Goal: Information Seeking & Learning: Learn about a topic

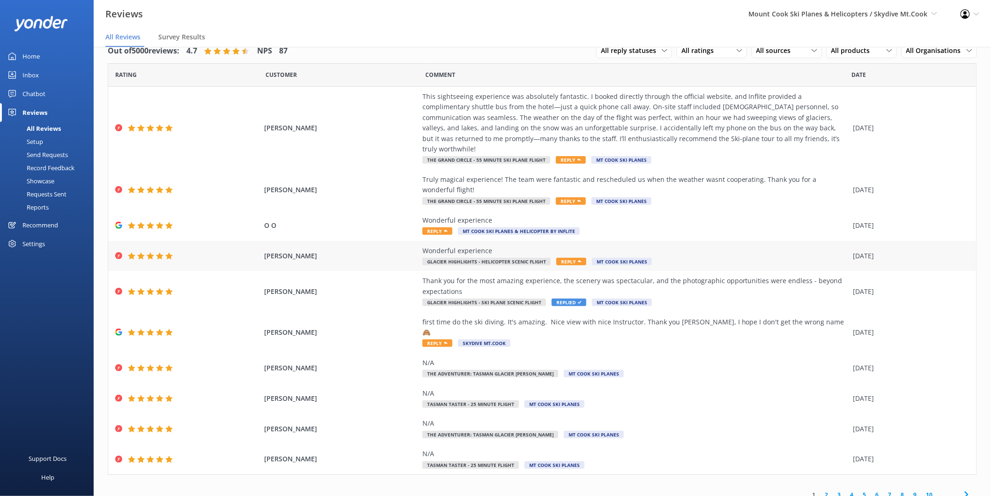
scroll to position [19, 0]
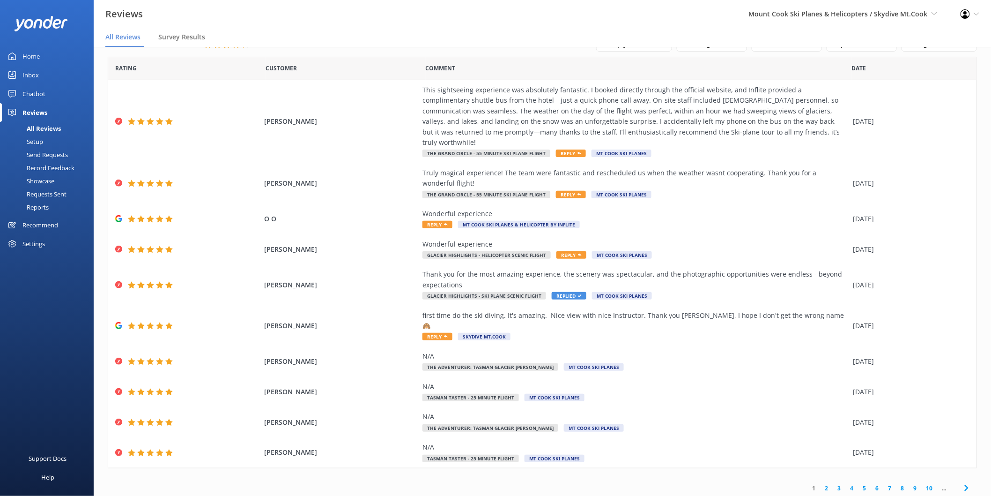
click at [822, 483] on link "2" at bounding box center [827, 487] width 13 height 9
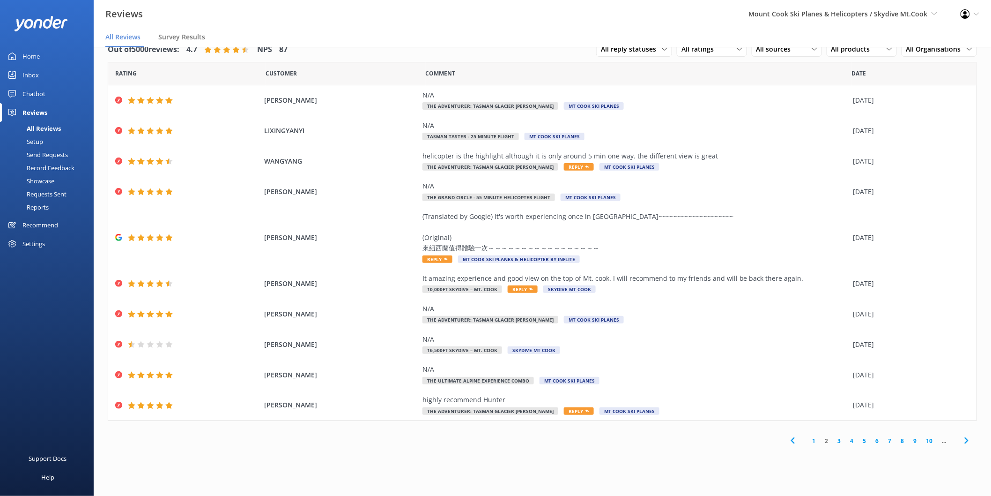
click at [838, 440] on link "3" at bounding box center [839, 440] width 13 height 9
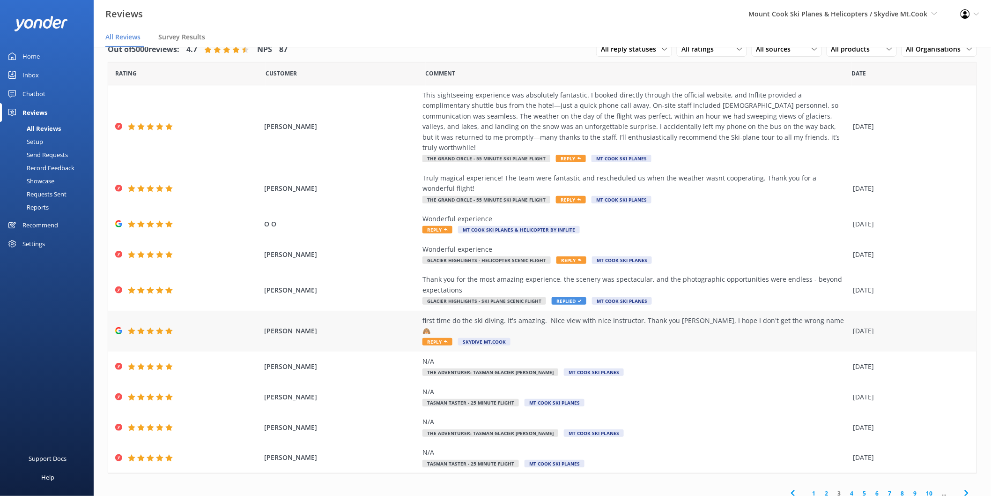
scroll to position [5, 0]
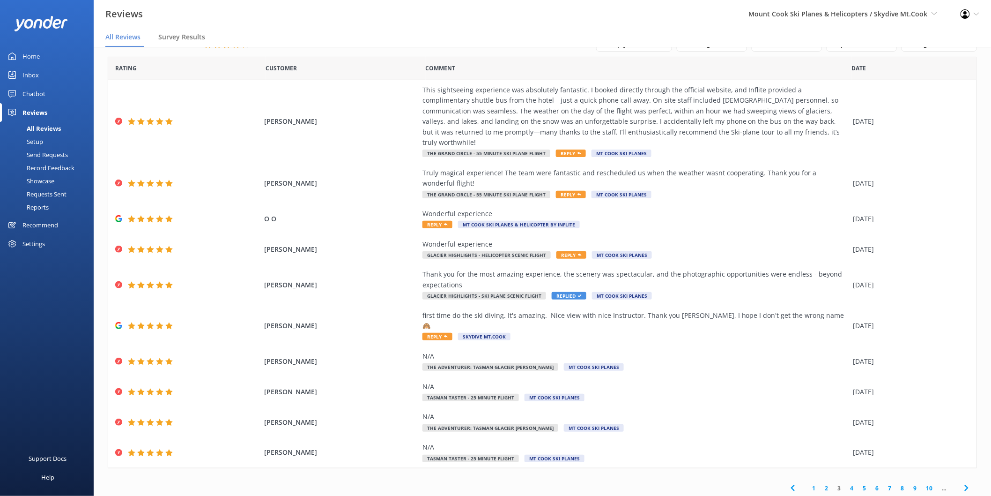
click at [846, 483] on link "4" at bounding box center [852, 487] width 13 height 9
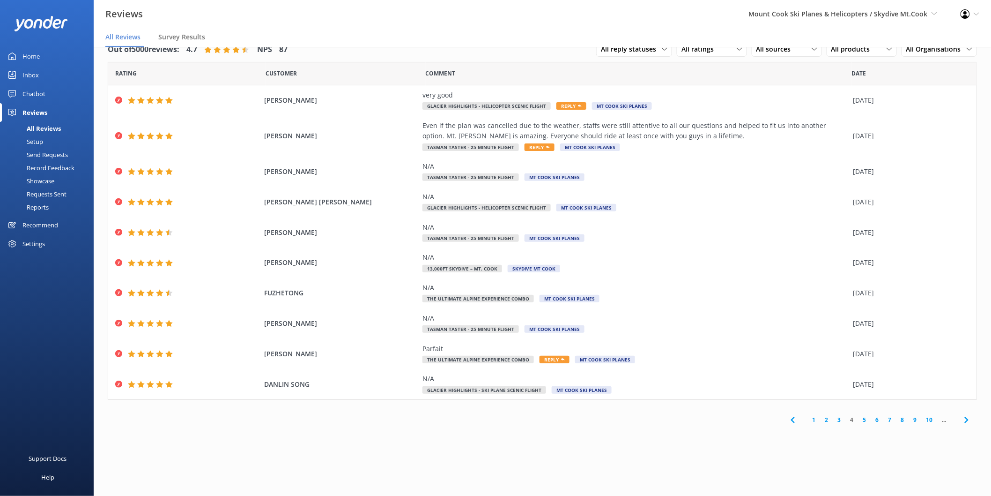
click at [866, 420] on link "5" at bounding box center [865, 419] width 13 height 9
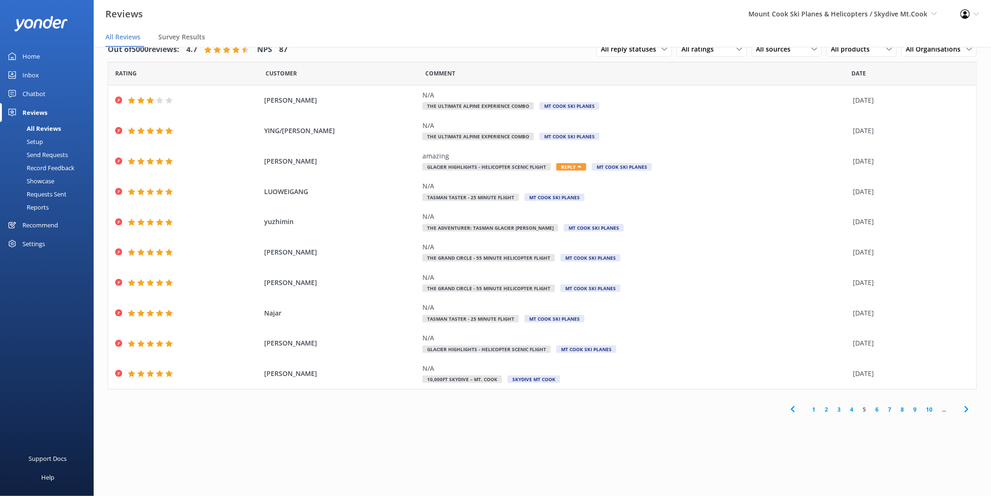
click at [878, 410] on link "6" at bounding box center [877, 409] width 13 height 9
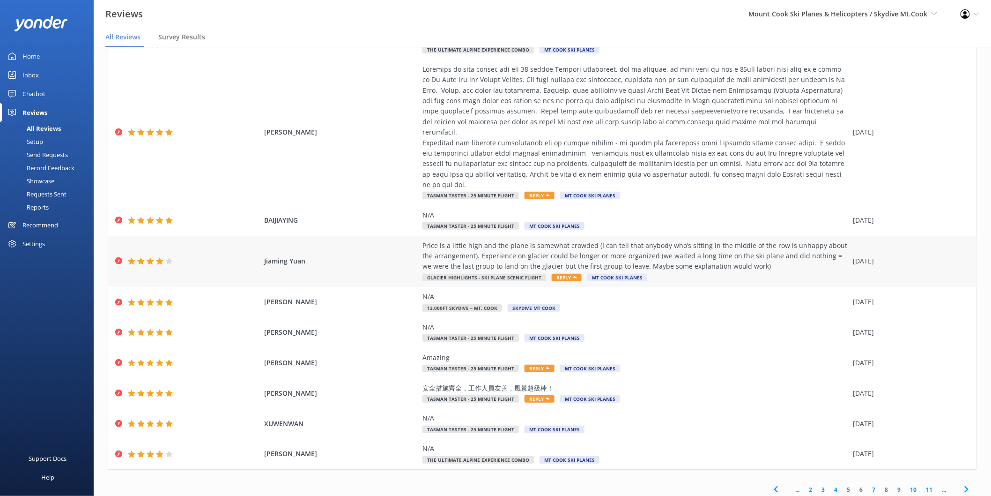
scroll to position [58, 0]
click at [868, 483] on link "7" at bounding box center [874, 487] width 13 height 9
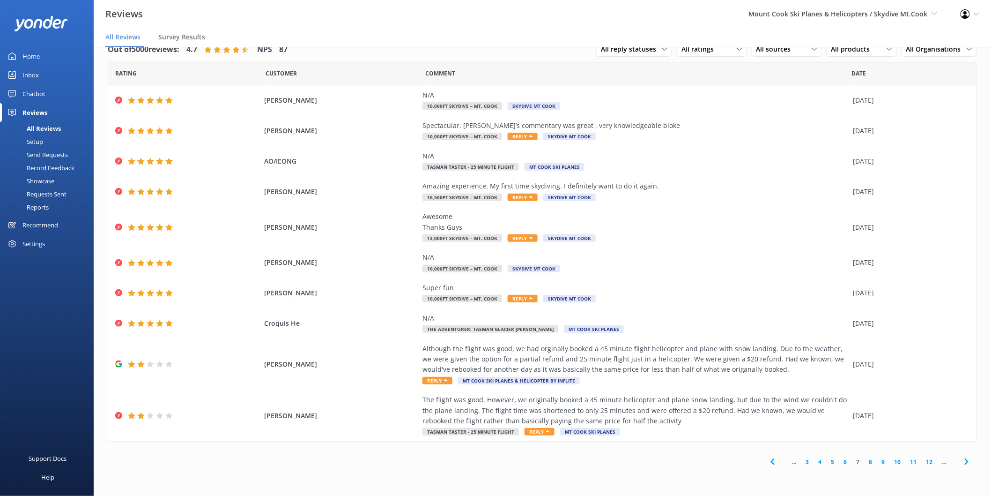
click at [871, 463] on link "8" at bounding box center [871, 461] width 13 height 9
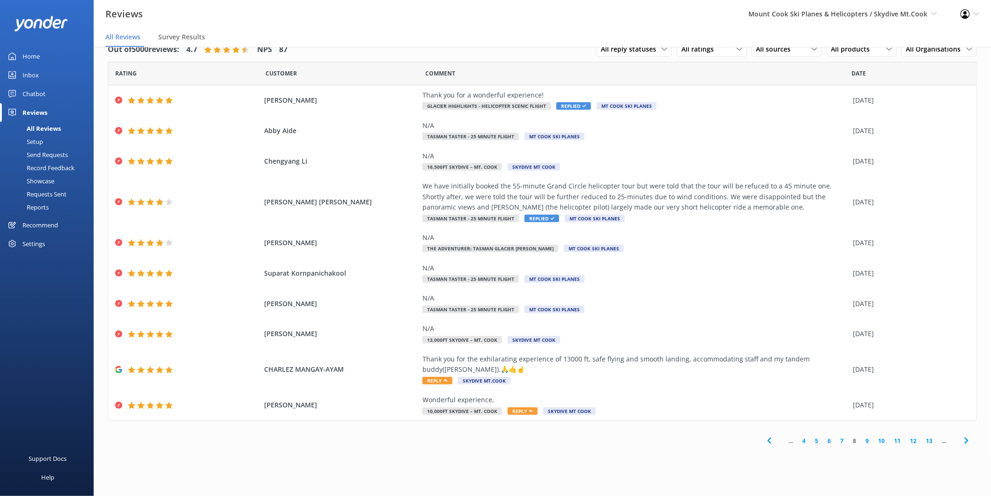
click at [870, 443] on link "9" at bounding box center [867, 440] width 13 height 9
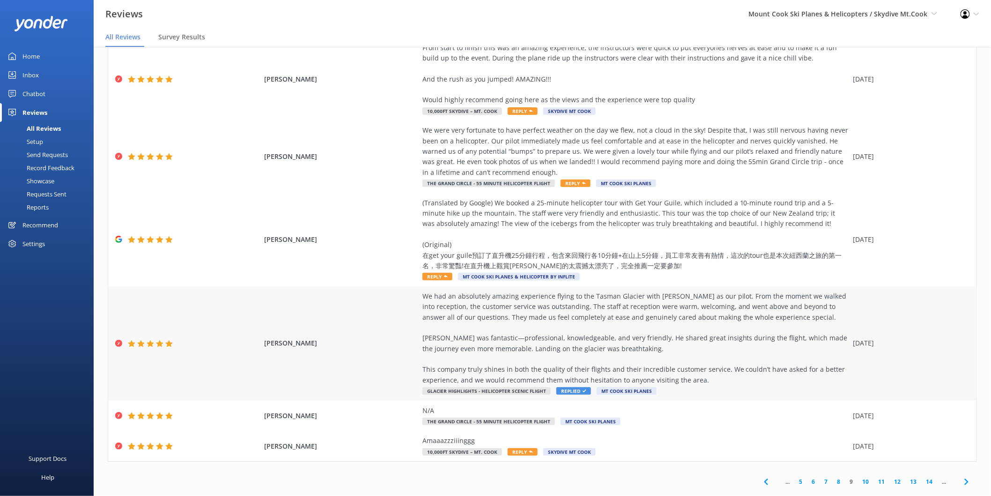
scroll to position [193, 0]
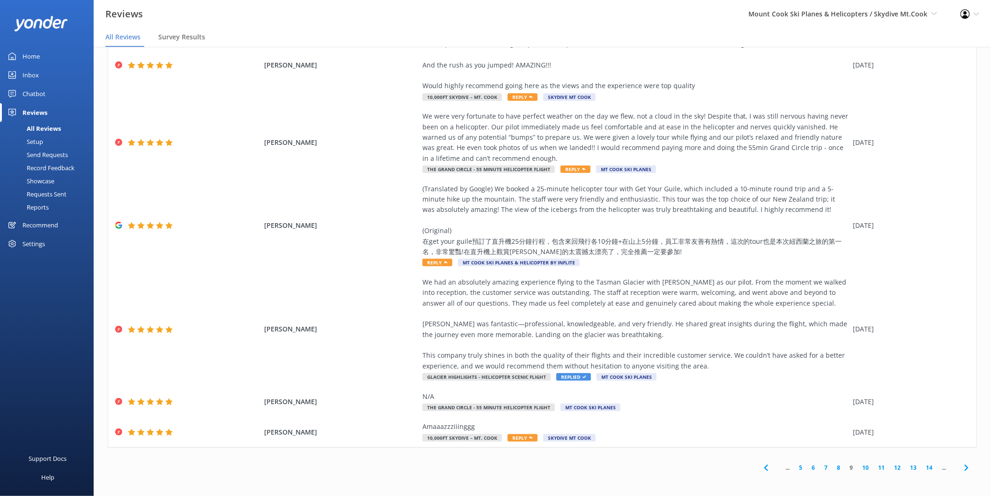
click at [862, 465] on link "10" at bounding box center [866, 467] width 16 height 9
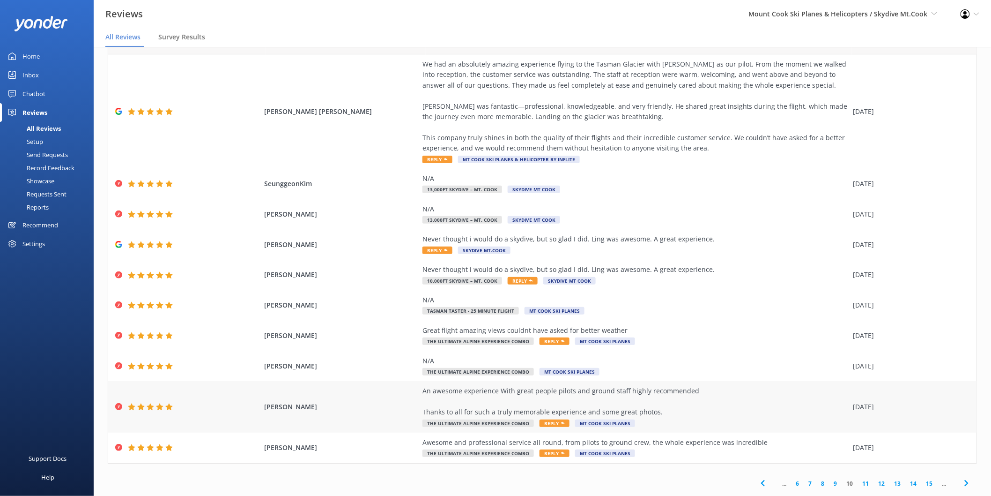
scroll to position [47, 0]
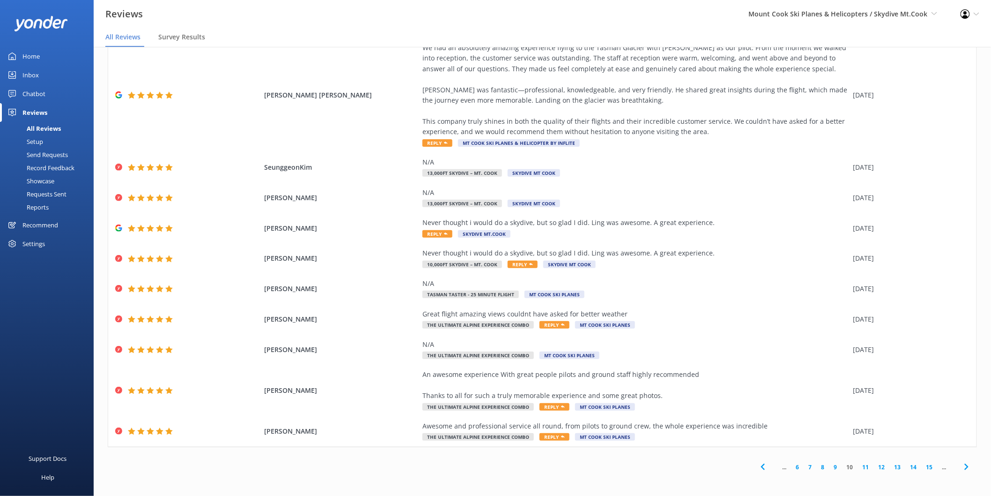
click at [862, 469] on link "11" at bounding box center [866, 466] width 16 height 9
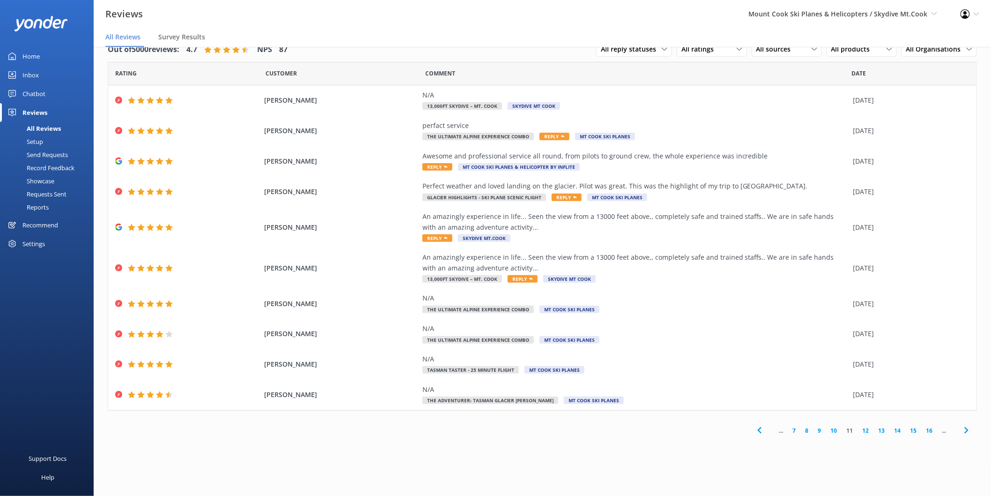
click at [865, 428] on link "12" at bounding box center [866, 430] width 16 height 9
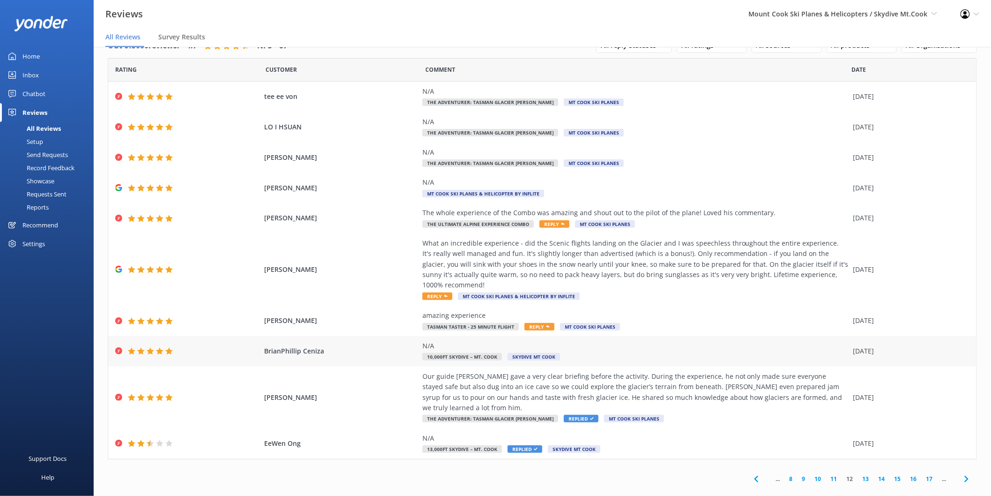
scroll to position [5, 0]
click at [859, 473] on link "13" at bounding box center [866, 477] width 16 height 9
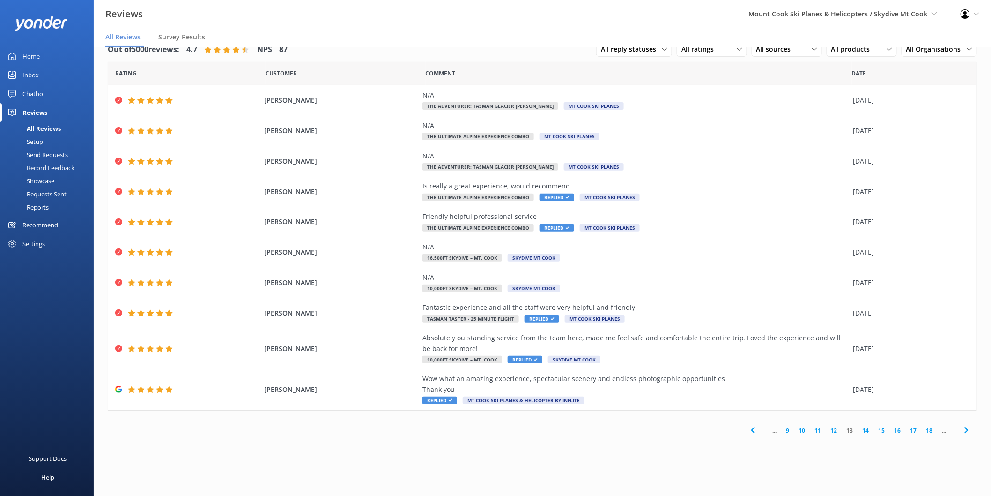
click at [866, 431] on link "14" at bounding box center [866, 430] width 16 height 9
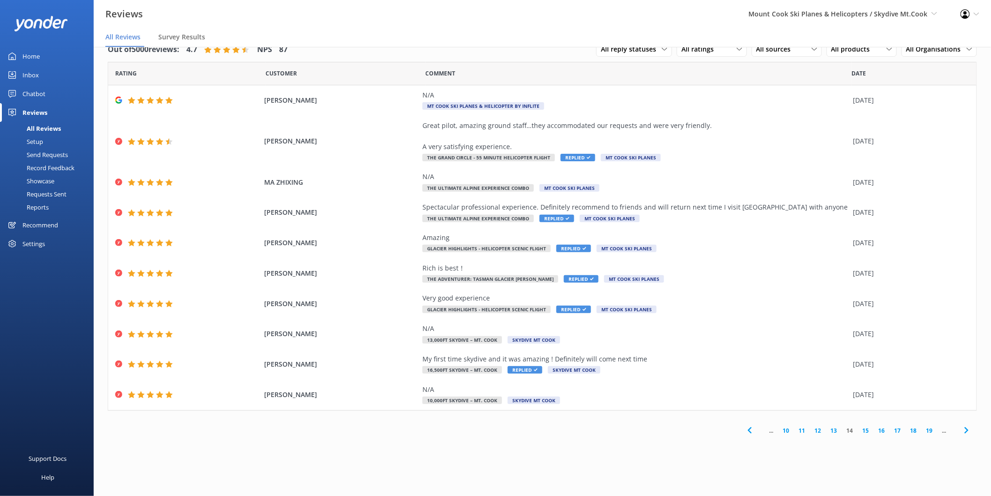
click at [866, 432] on link "15" at bounding box center [866, 430] width 16 height 9
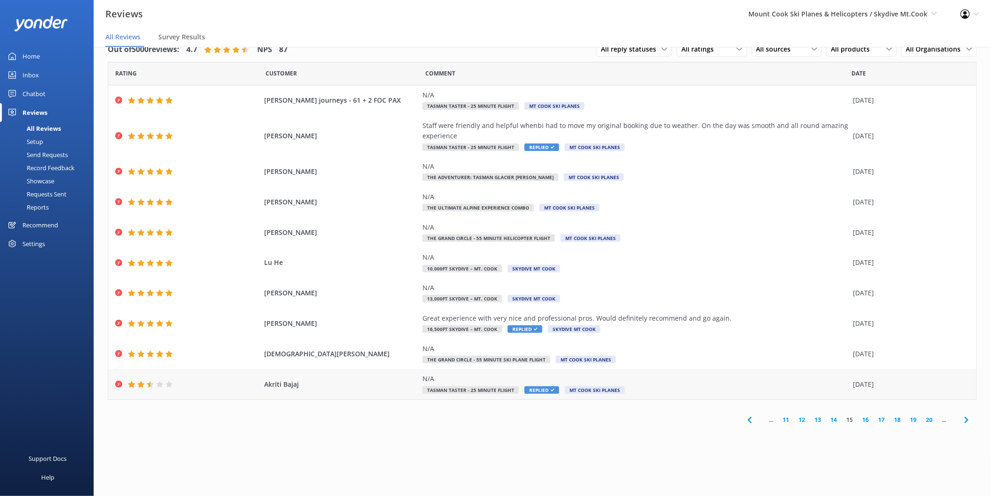
click at [678, 382] on div "N/A" at bounding box center [635, 378] width 426 height 10
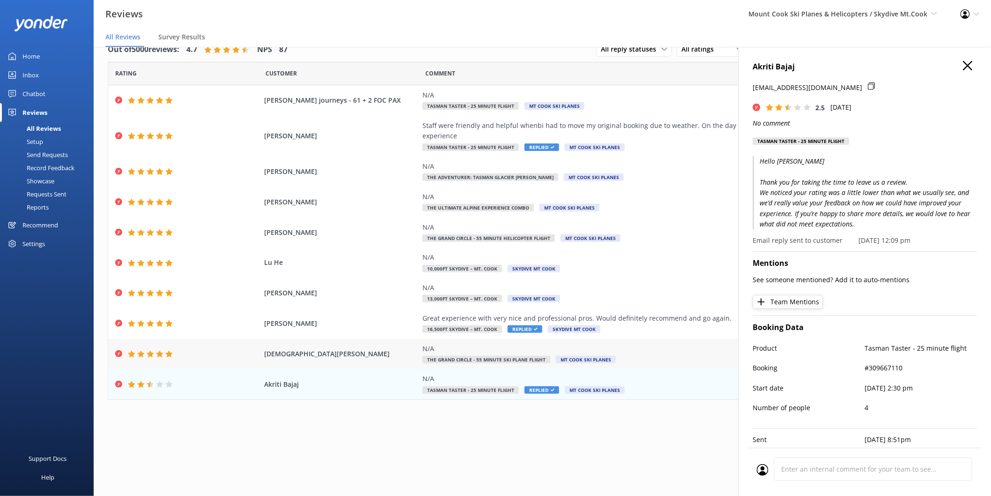
click at [672, 363] on div "N/A The Grand Circle - 55 Minute Ski plane Flight Mt Cook Ski Planes" at bounding box center [635, 353] width 426 height 21
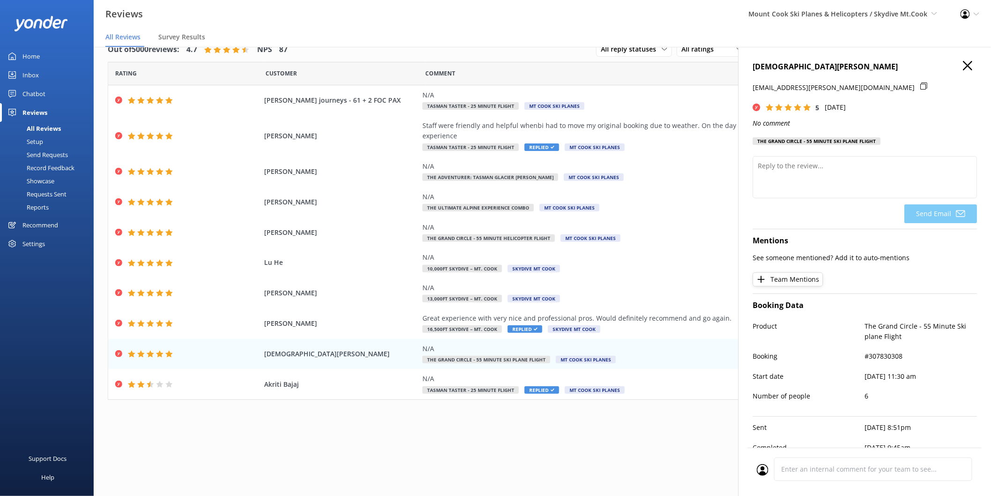
click at [585, 441] on div "Out of 5000 reviews: 4.7 NPS 87 All reply statuses All reply statuses Needs a r…" at bounding box center [542, 261] width 897 height 467
click at [963, 68] on icon "button" at bounding box center [967, 65] width 9 height 9
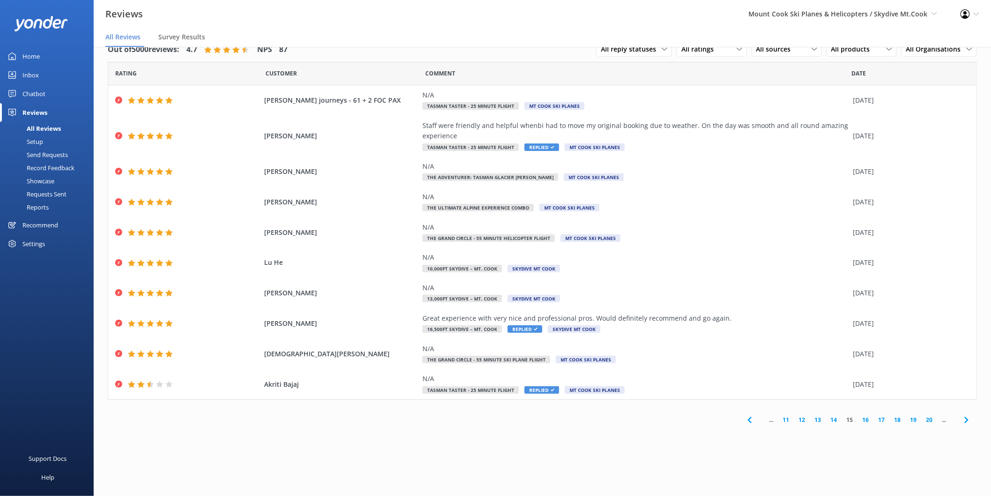
click at [868, 417] on link "16" at bounding box center [866, 419] width 16 height 9
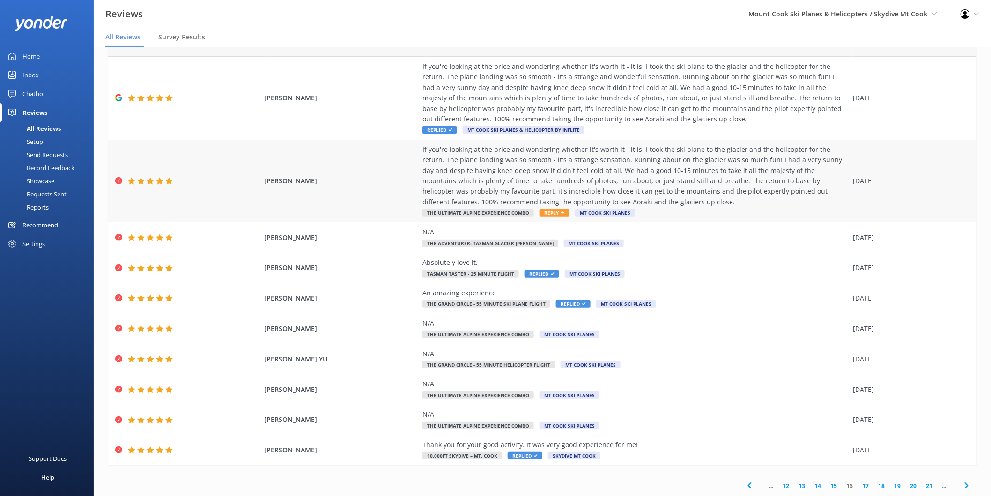
scroll to position [19, 0]
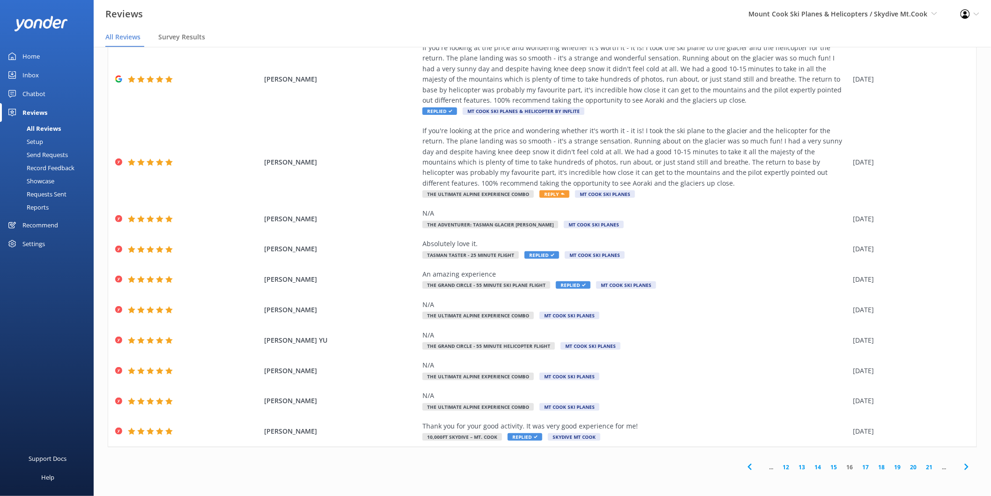
click at [859, 466] on link "17" at bounding box center [866, 466] width 16 height 9
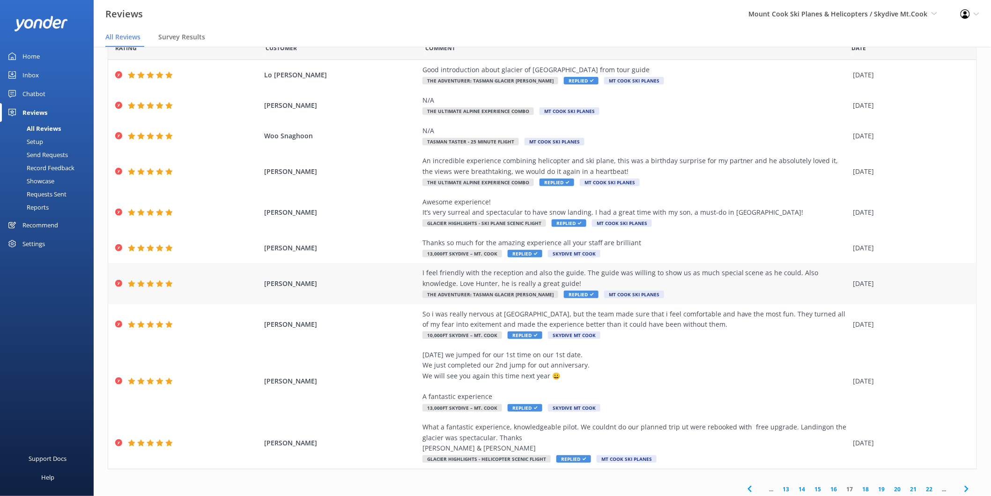
scroll to position [47, 0]
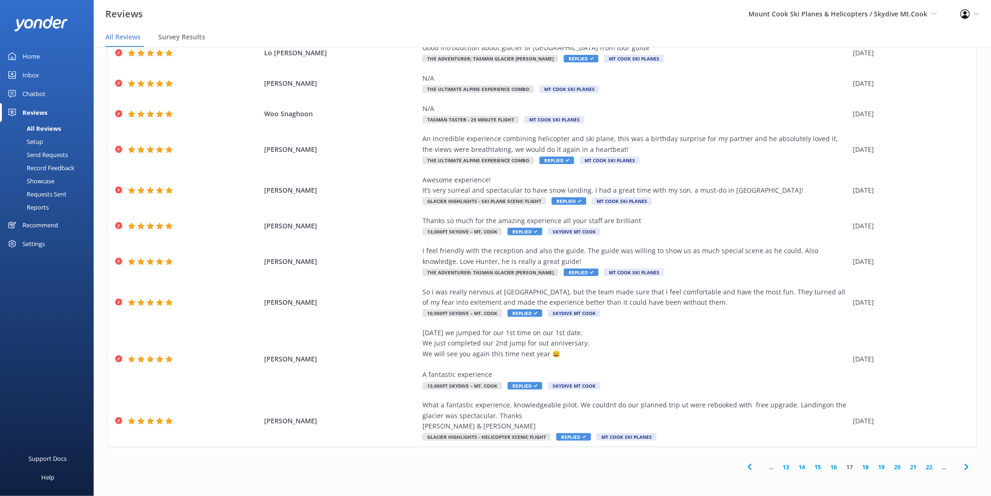
click at [859, 467] on link "18" at bounding box center [866, 466] width 16 height 9
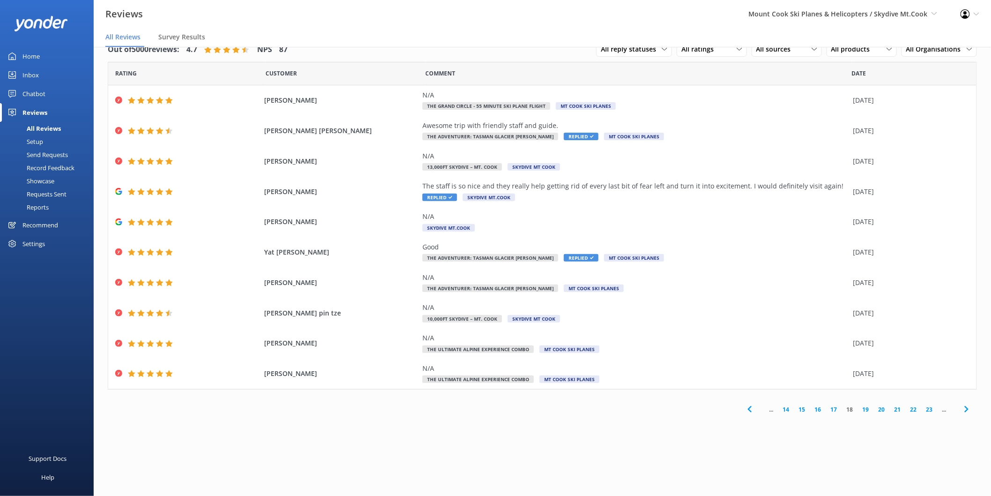
click at [865, 409] on link "19" at bounding box center [866, 409] width 16 height 9
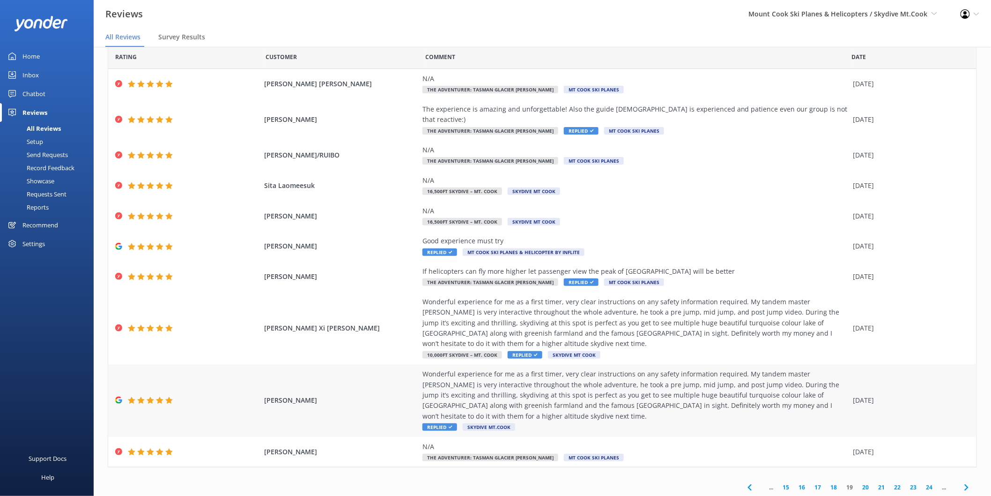
scroll to position [26, 0]
